Goal: Task Accomplishment & Management: Manage account settings

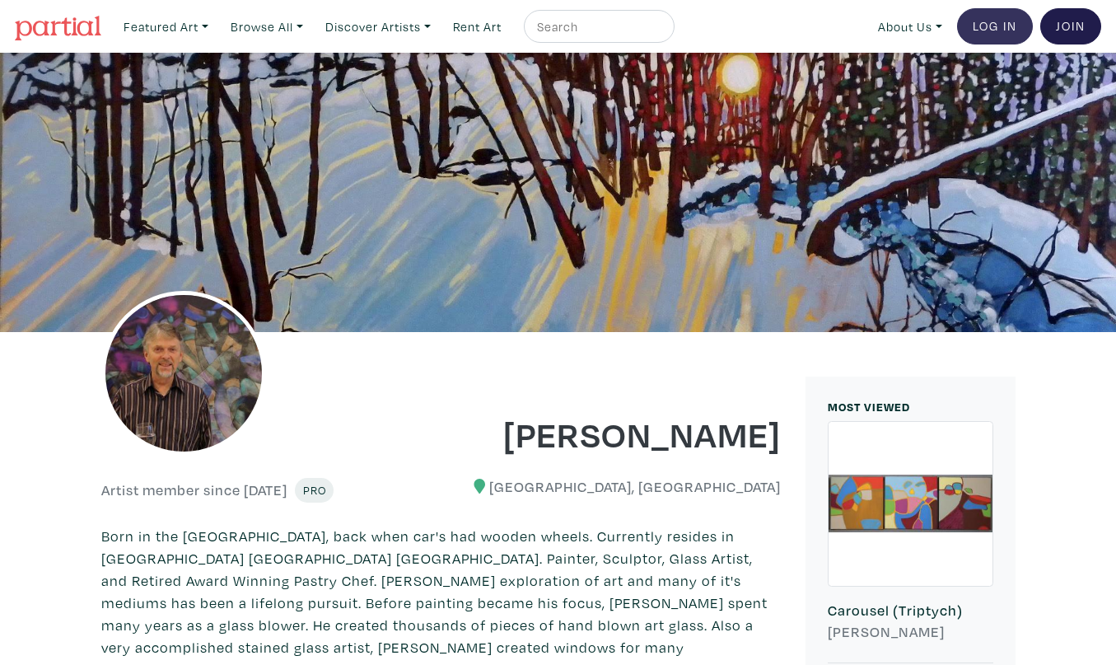
click at [982, 23] on link "Log In" at bounding box center [995, 26] width 76 height 36
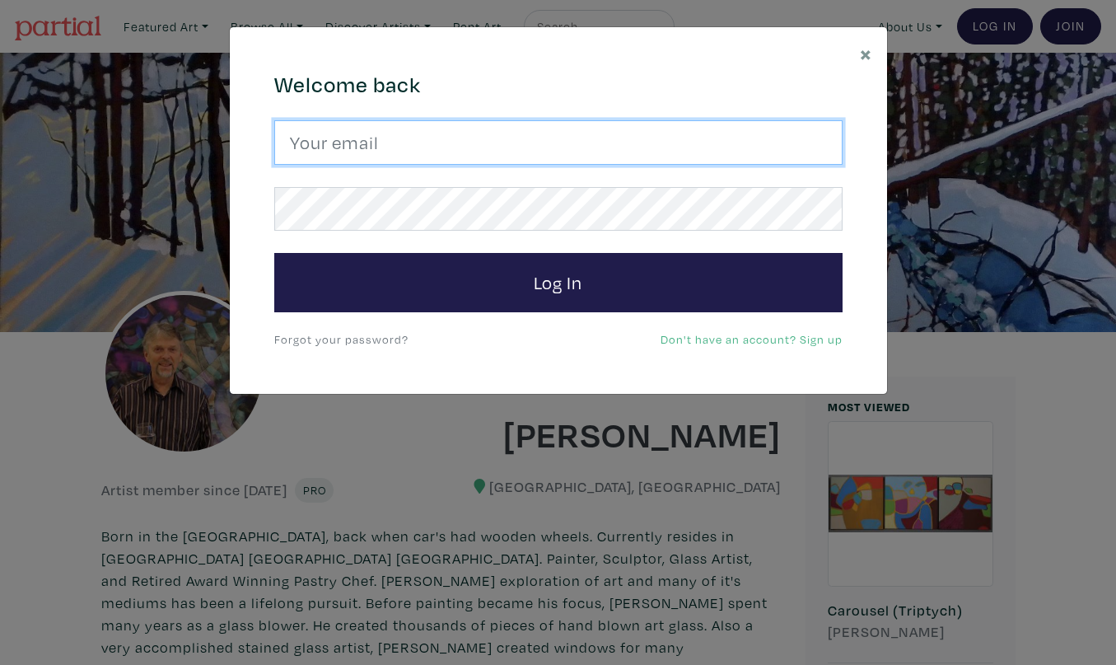
type input "gordsellen@gmail.com"
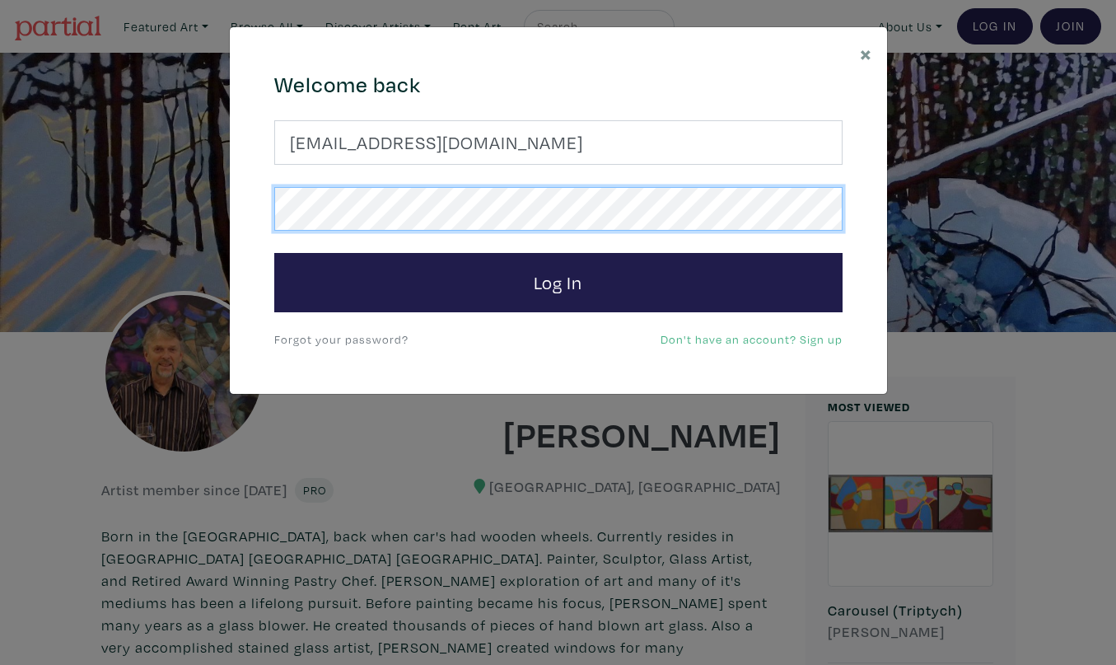
click at [558, 282] on button "Log In" at bounding box center [558, 282] width 568 height 59
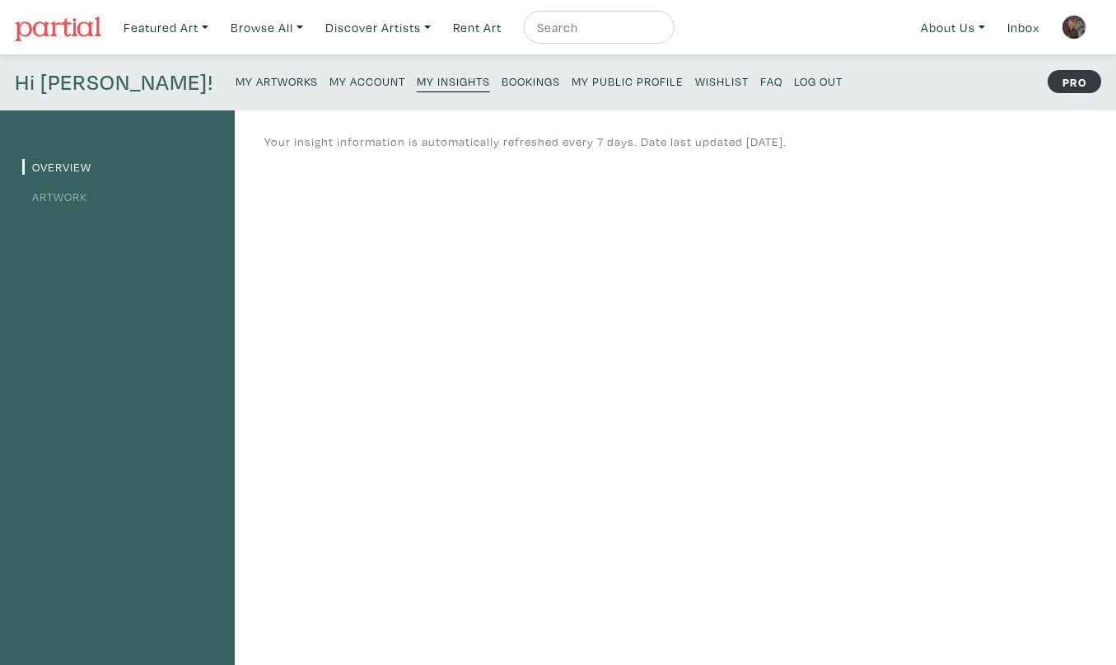
click at [68, 22] on img at bounding box center [58, 28] width 86 height 25
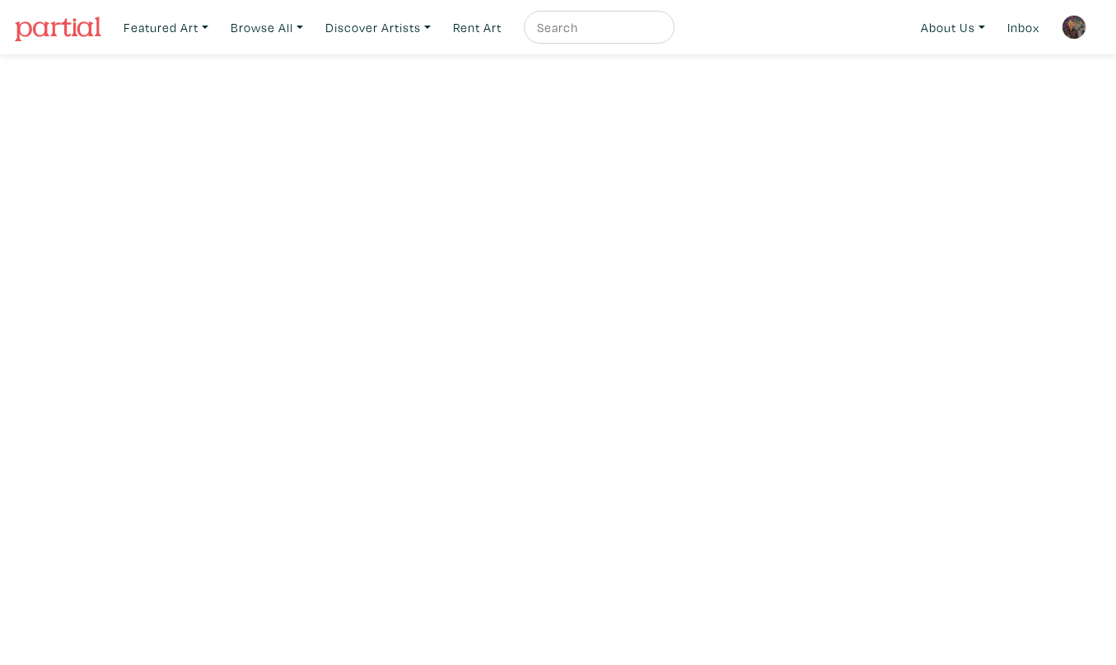
click at [1072, 23] on img at bounding box center [1074, 27] width 25 height 25
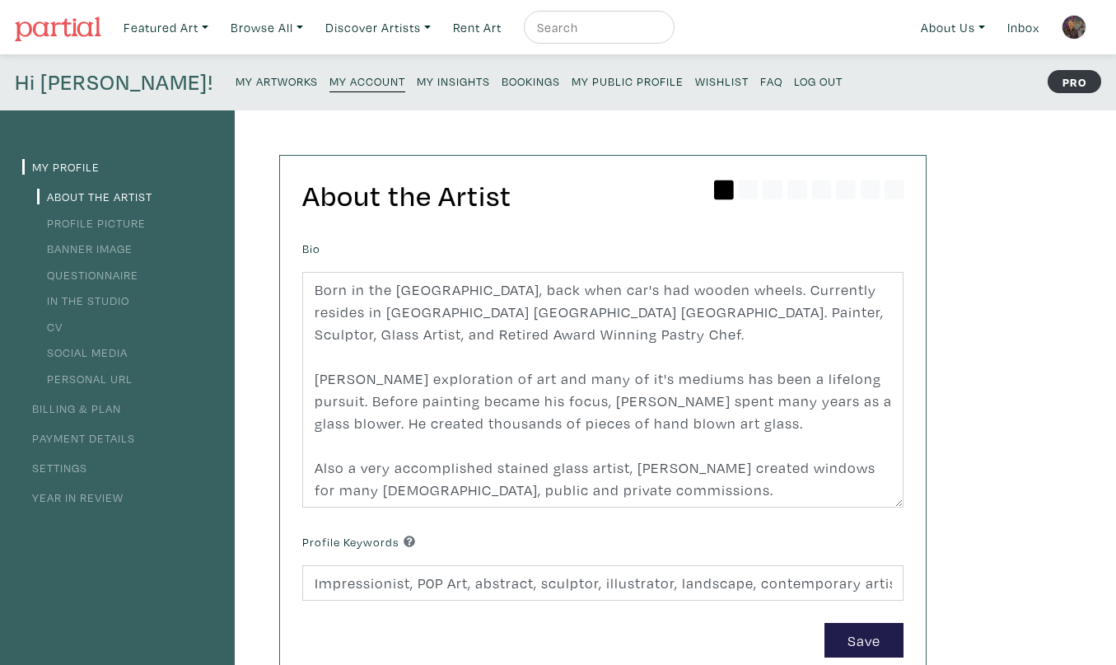
click at [417, 77] on small "My Insights" at bounding box center [453, 81] width 73 height 16
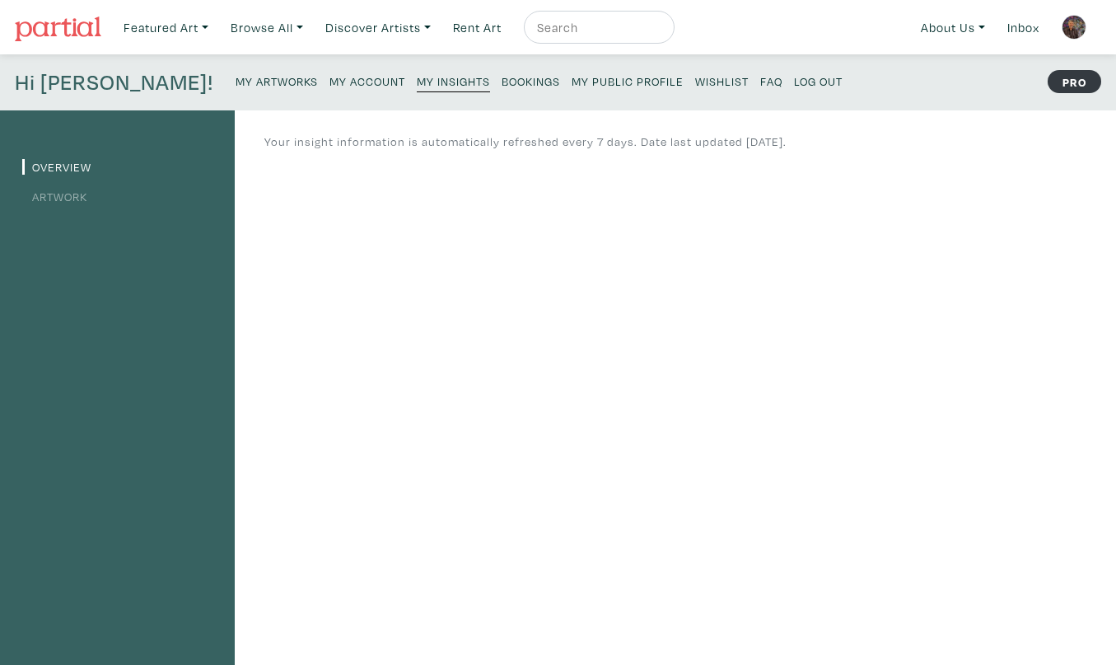
click at [71, 194] on link "Artwork" at bounding box center [54, 197] width 65 height 16
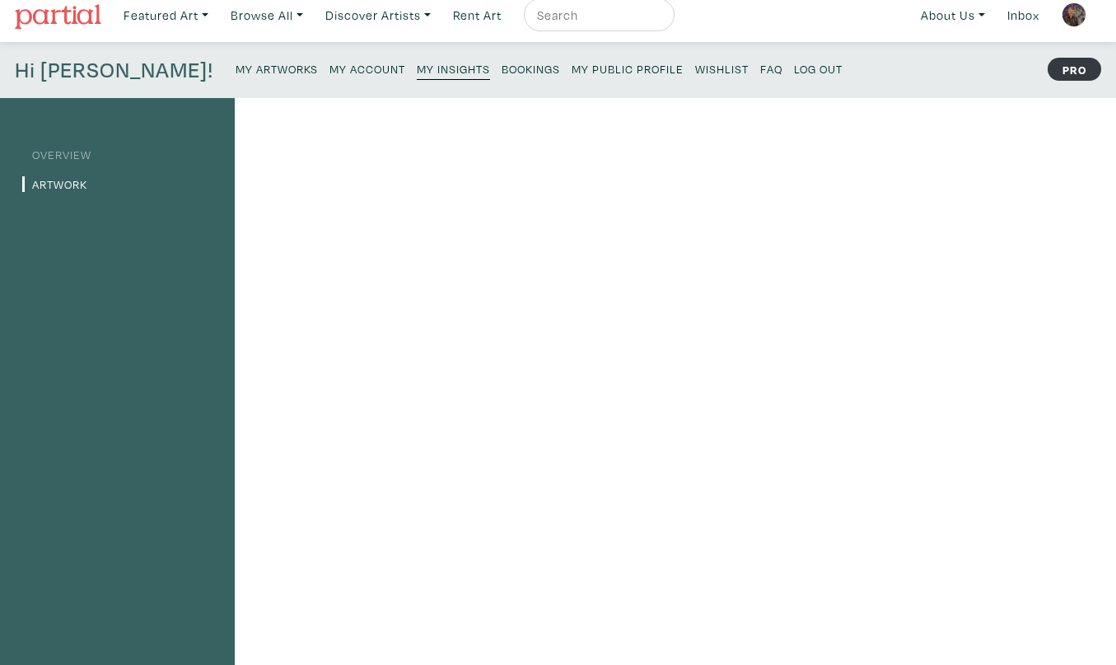
scroll to position [12, 0]
click at [1075, 16] on img at bounding box center [1074, 14] width 25 height 25
